Goal: Task Accomplishment & Management: Manage account settings

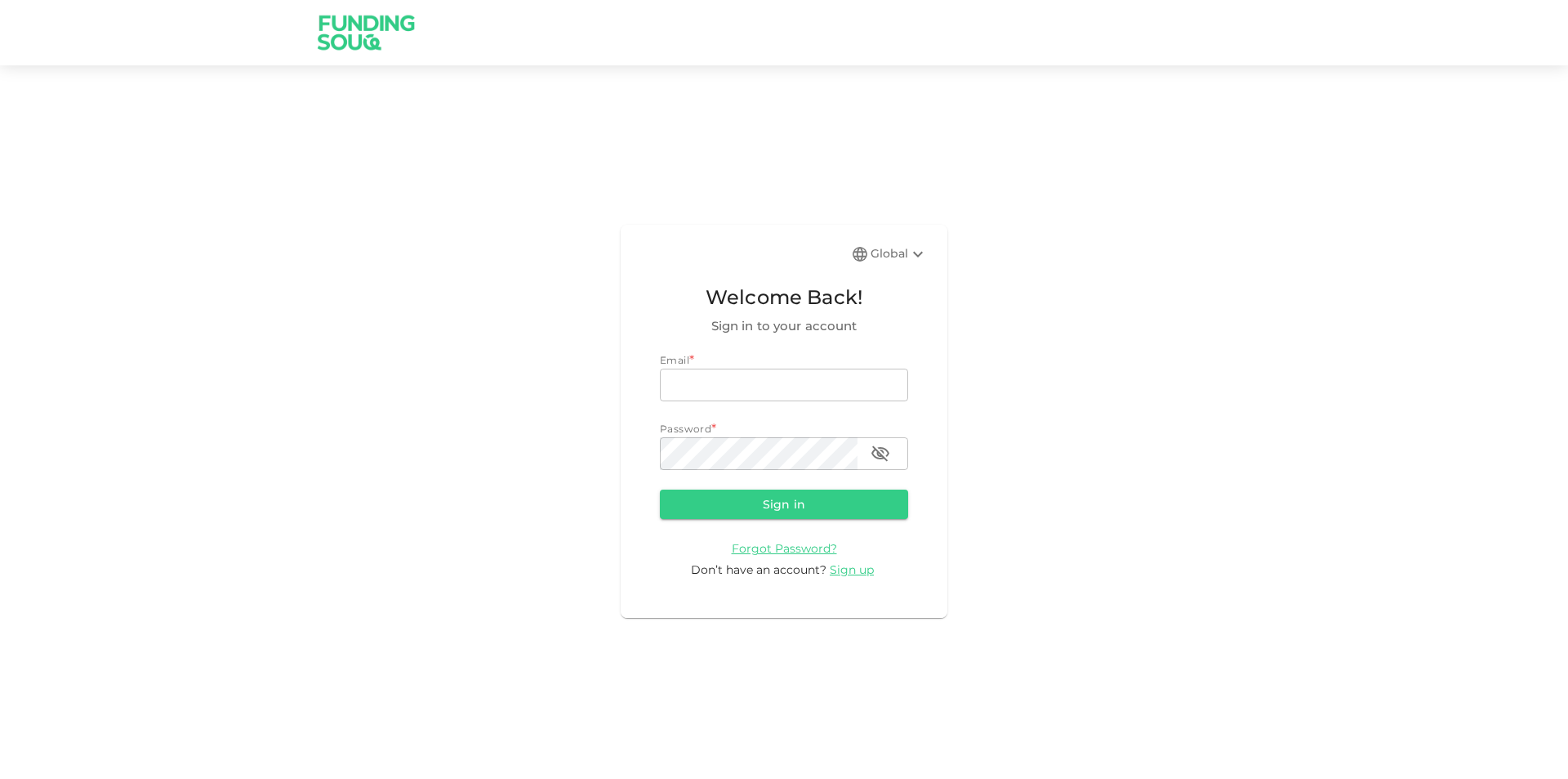
click at [1318, 458] on div "Global Welcome Back! Sign in to your account Email * email email Password * pas…" at bounding box center [784, 421] width 1568 height 673
click at [816, 383] on input "email" at bounding box center [784, 384] width 248 height 33
type input "mohamed.ayyash@gmail.com"
click at [660, 490] on button "Sign in" at bounding box center [784, 504] width 248 height 29
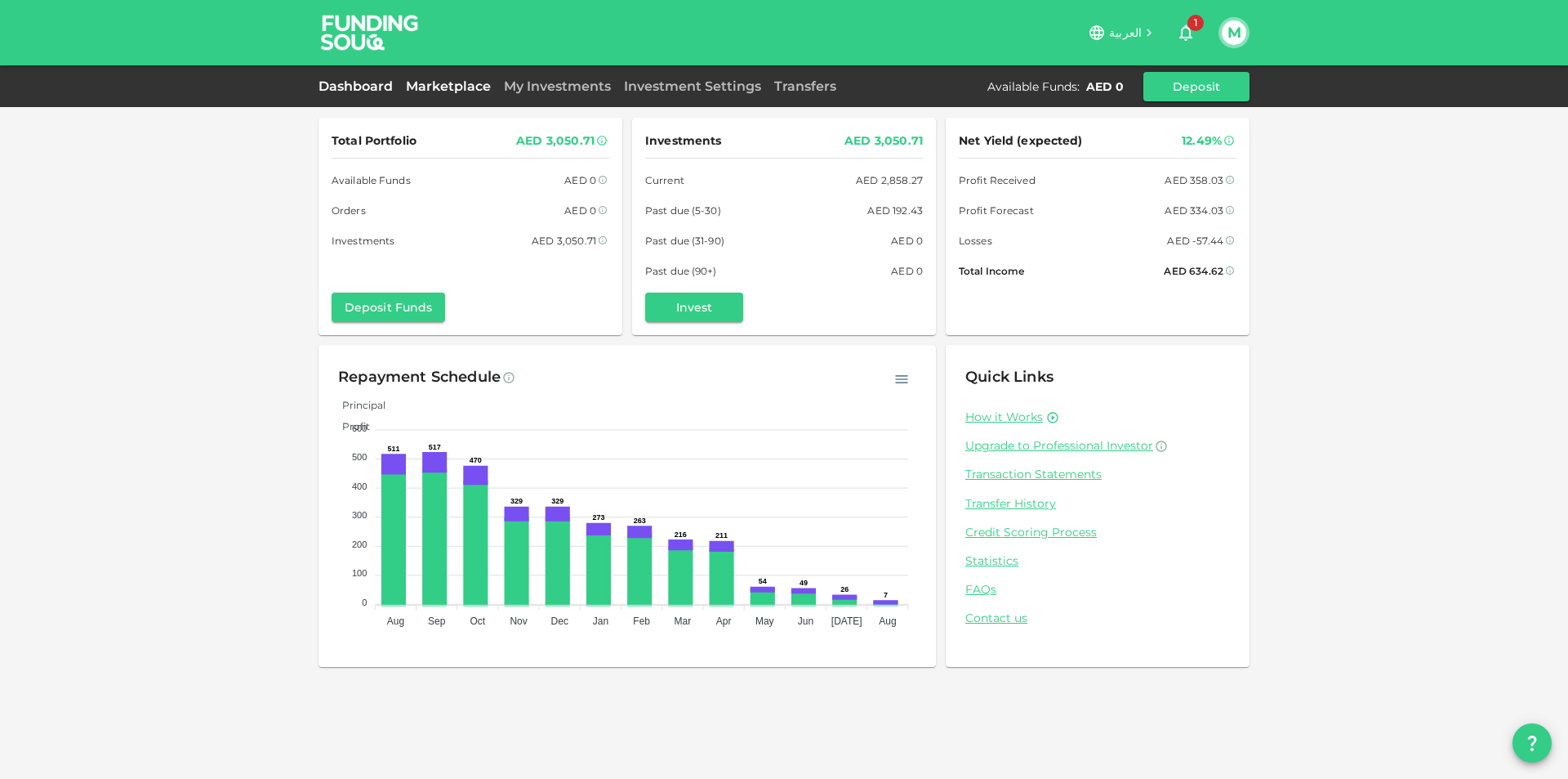
click at [469, 90] on link "Marketplace" at bounding box center [448, 85] width 98 height 15
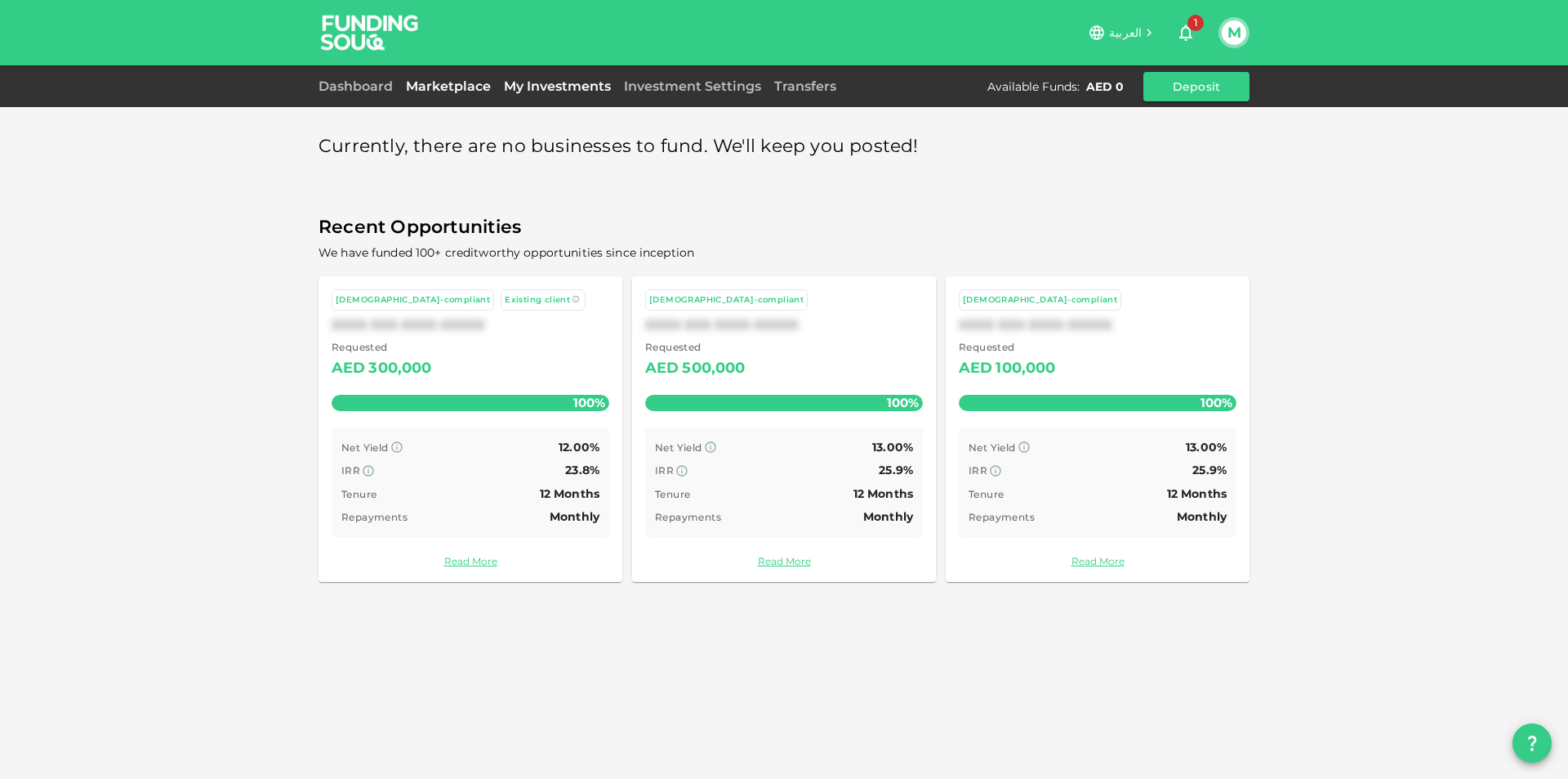
click at [537, 82] on link "My Investments" at bounding box center [557, 85] width 120 height 15
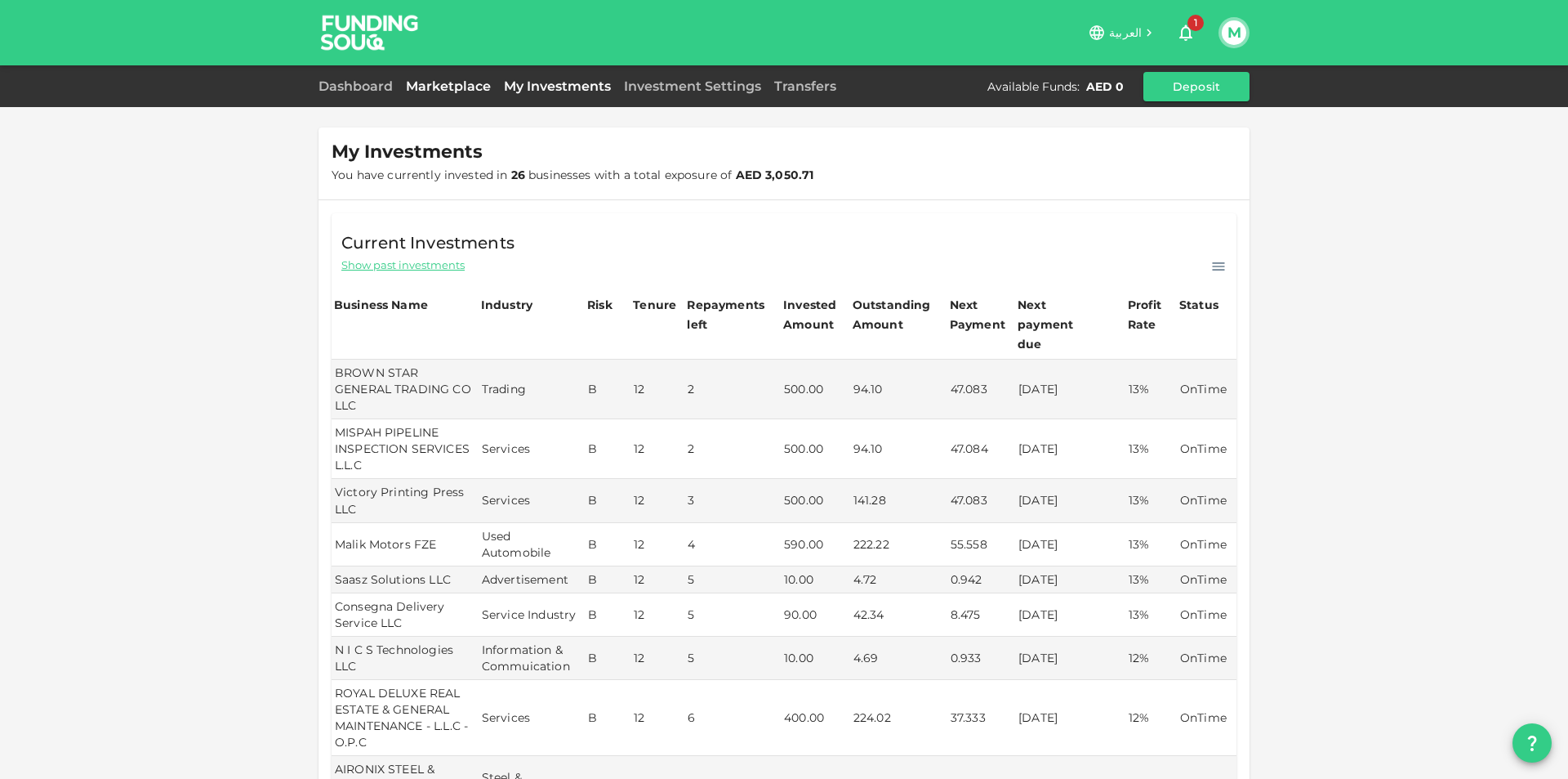
click at [451, 83] on link "Marketplace" at bounding box center [448, 85] width 98 height 15
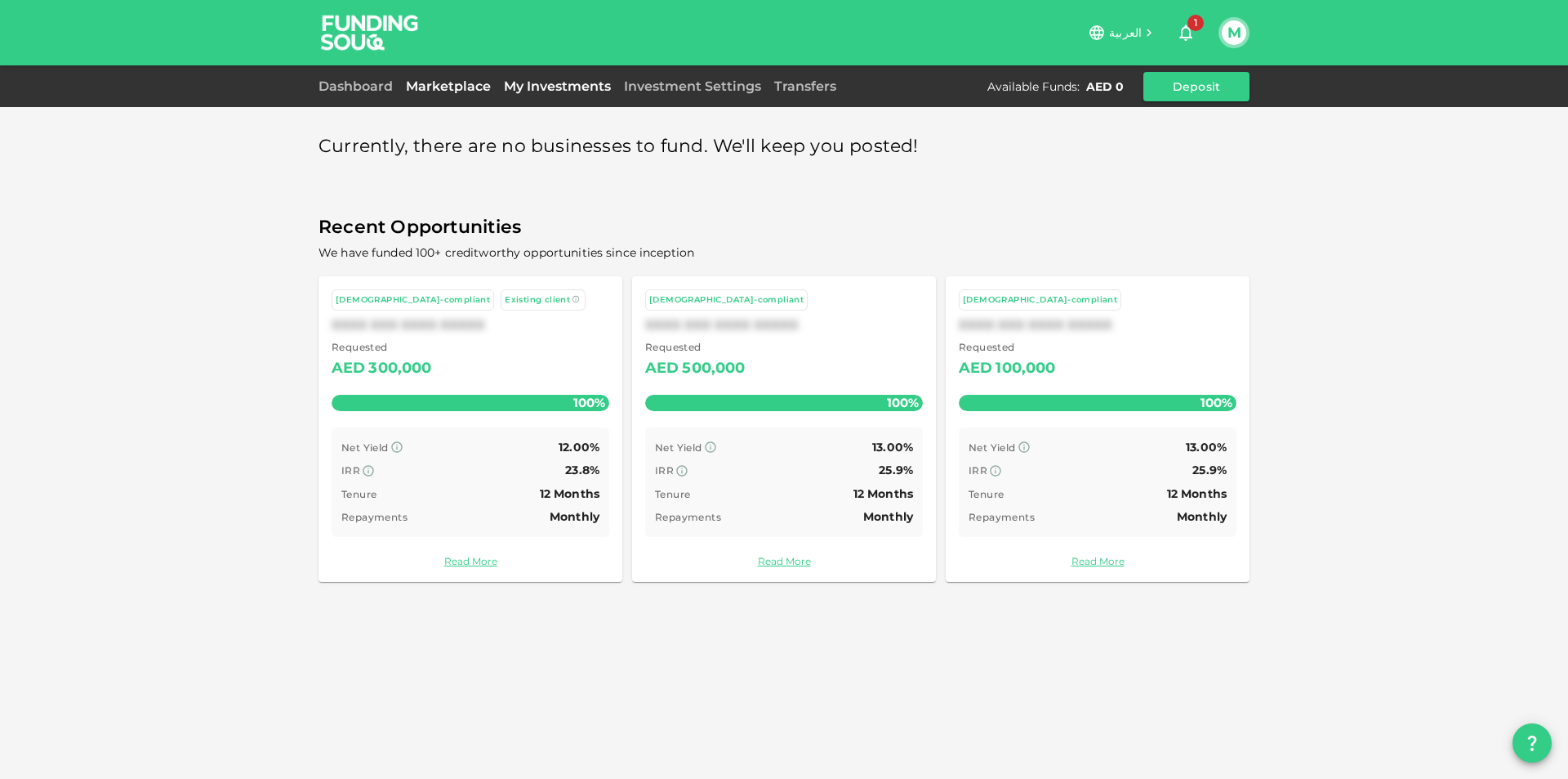
click at [560, 85] on link "My Investments" at bounding box center [557, 85] width 120 height 15
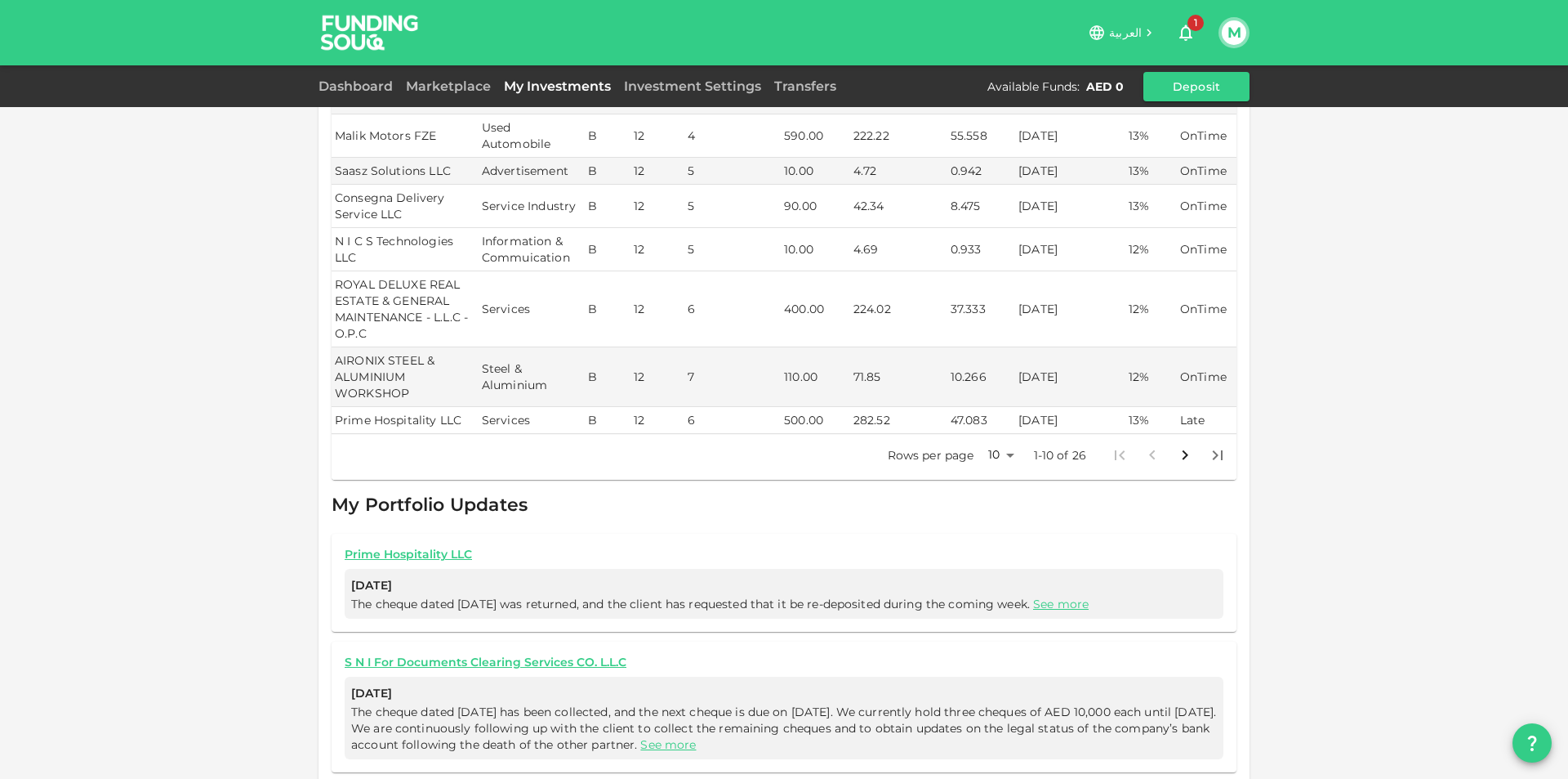
scroll to position [563, 0]
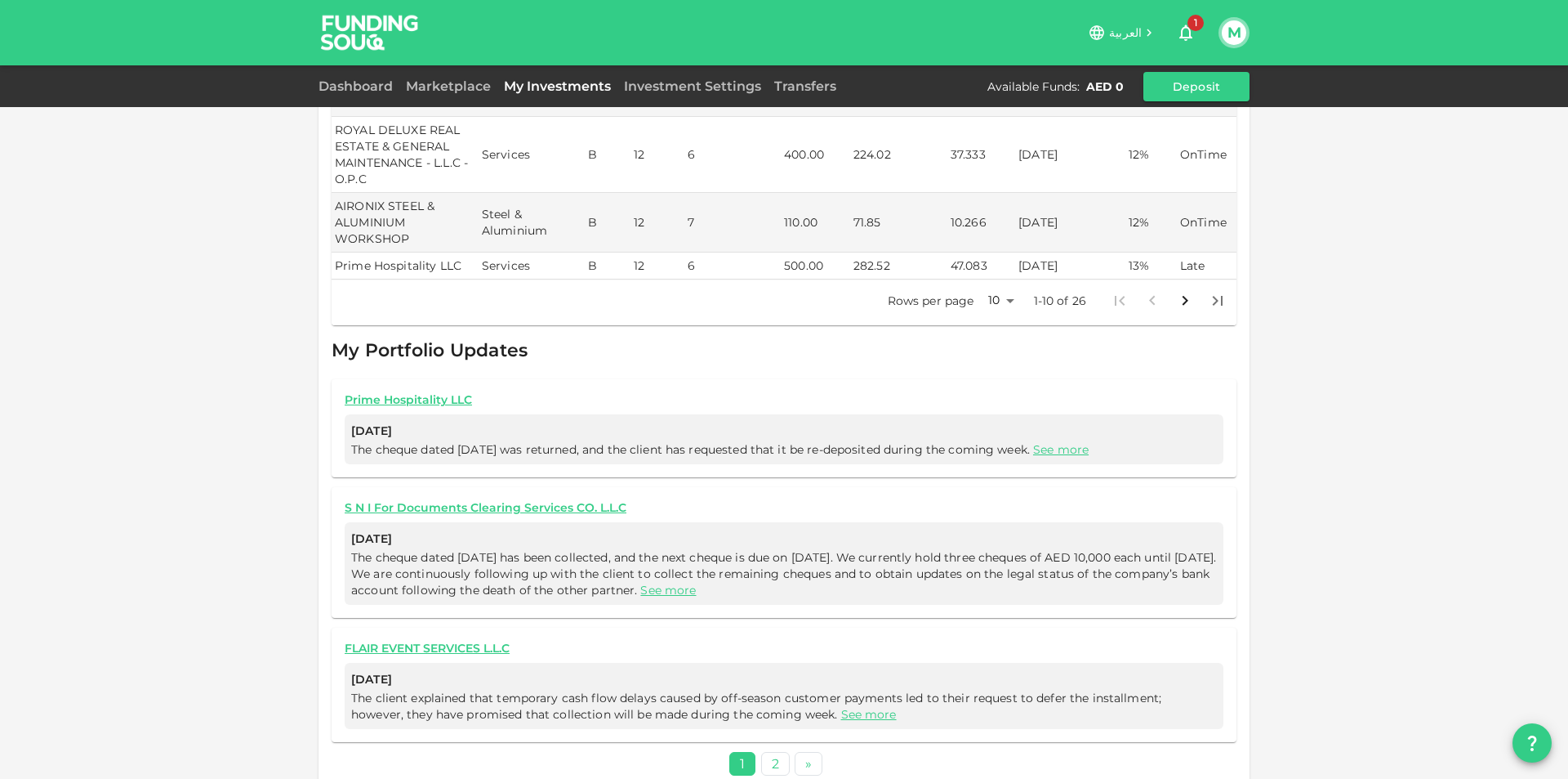
click at [1197, 29] on span "1" at bounding box center [1196, 23] width 16 height 16
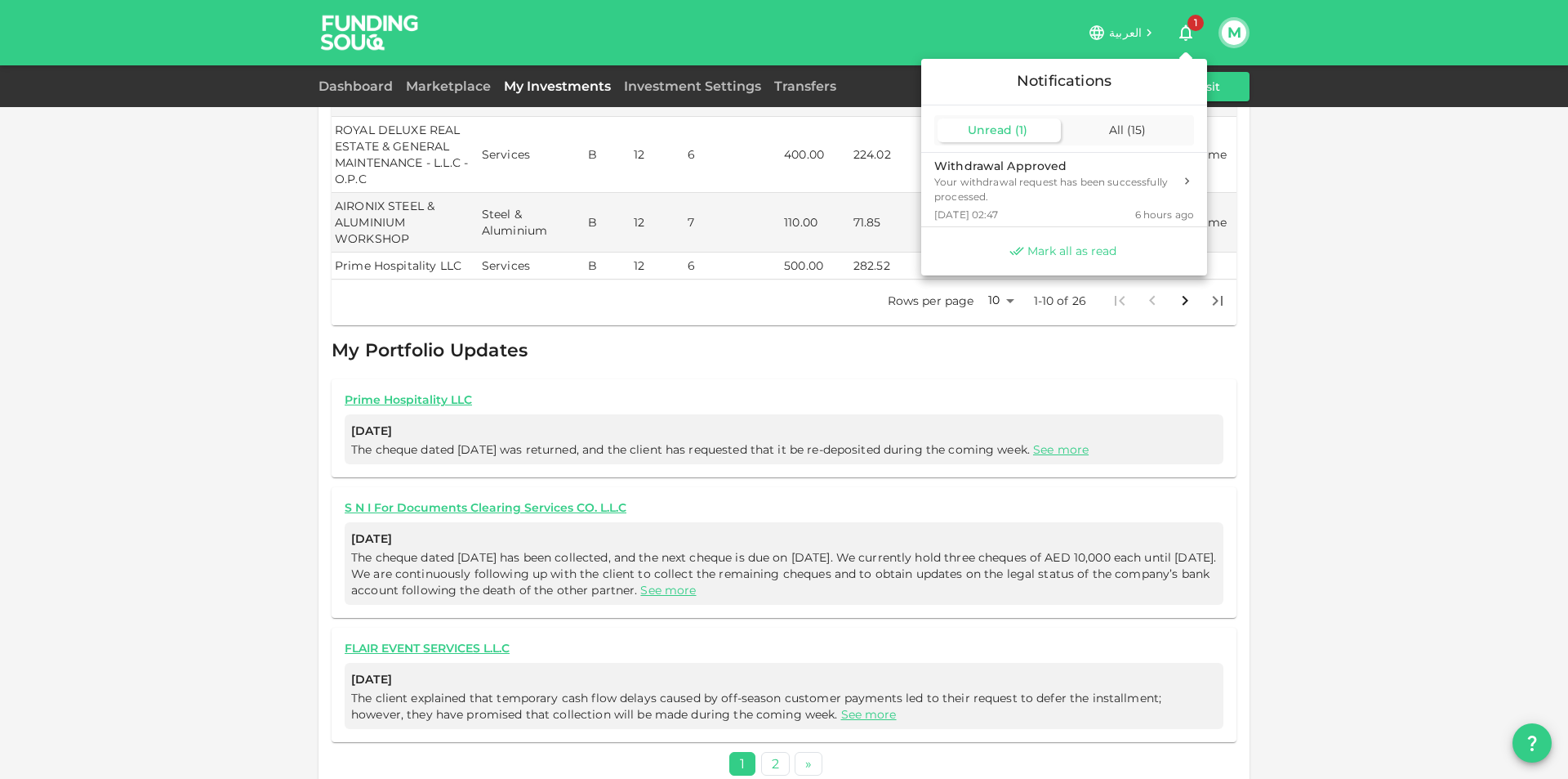
click at [1051, 256] on span "Mark all as read" at bounding box center [1071, 250] width 89 height 15
click at [1235, 36] on div at bounding box center [784, 390] width 1568 height 779
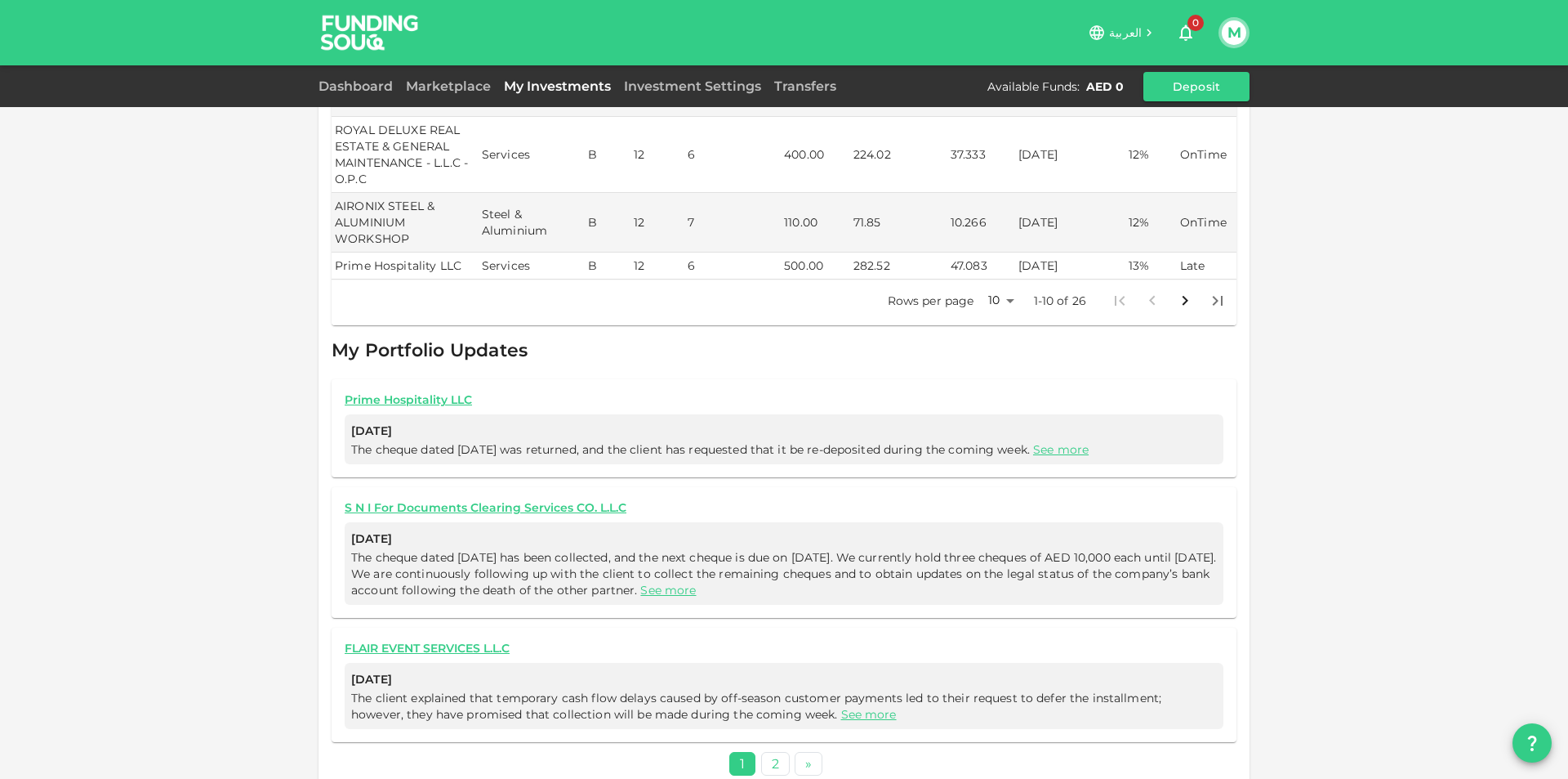
click at [1235, 45] on div "M" at bounding box center [1234, 32] width 31 height 31
click at [1234, 35] on button "M" at bounding box center [1235, 33] width 25 height 25
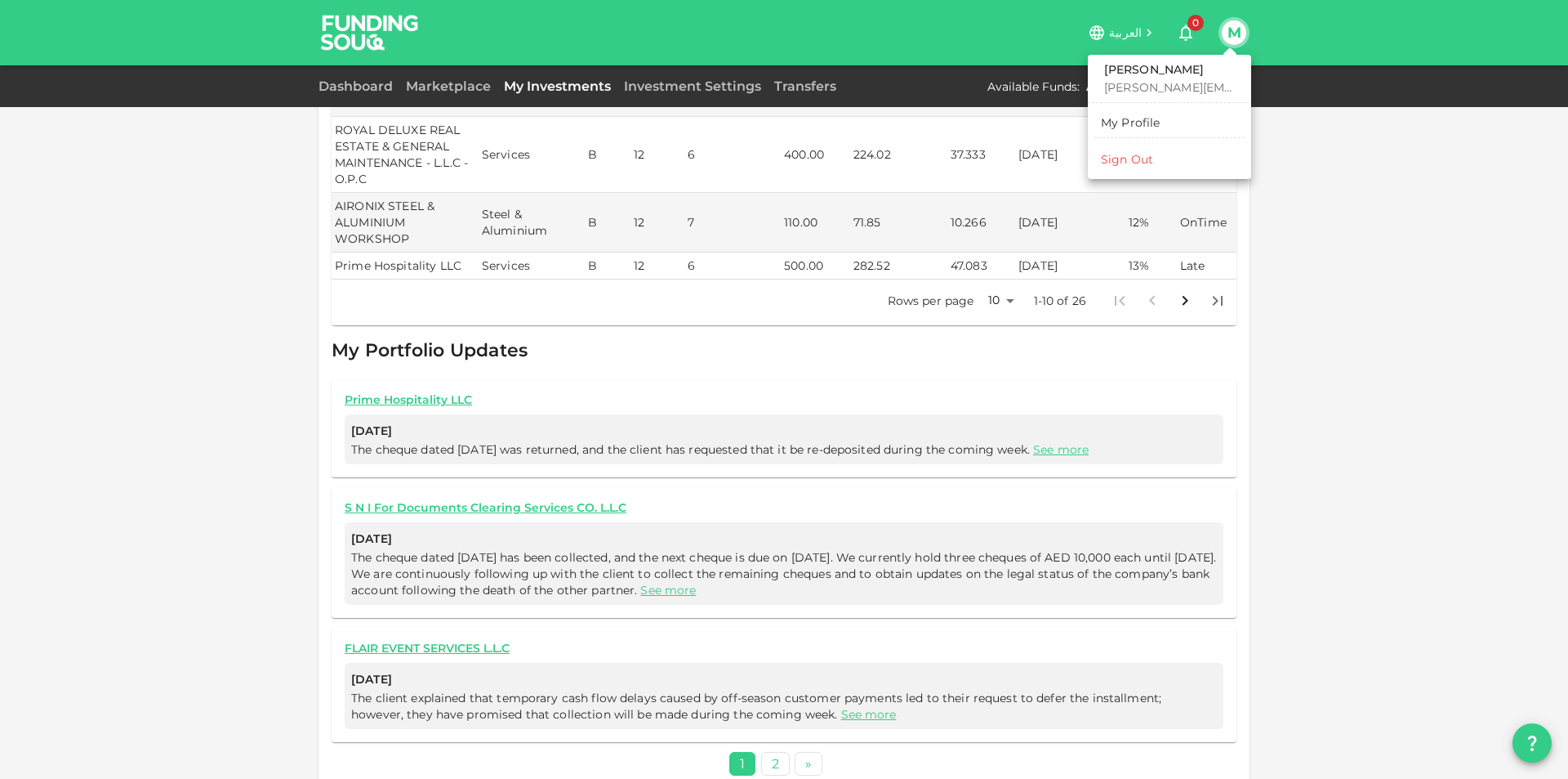
click at [1164, 161] on li "Sign Out" at bounding box center [1169, 159] width 150 height 26
